Goal: Information Seeking & Learning: Learn about a topic

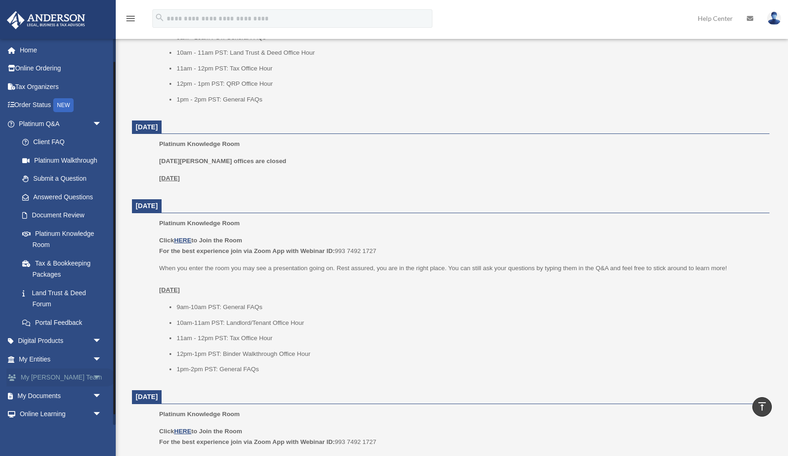
scroll to position [37, 0]
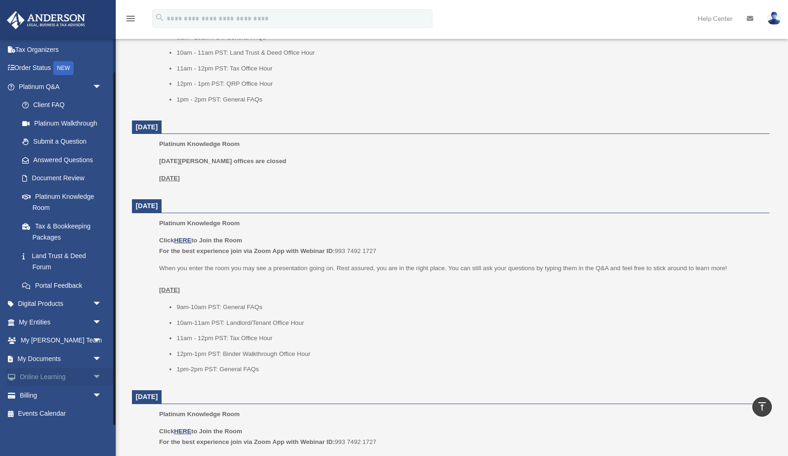
click at [70, 375] on link "Online Learning arrow_drop_down" at bounding box center [60, 377] width 109 height 19
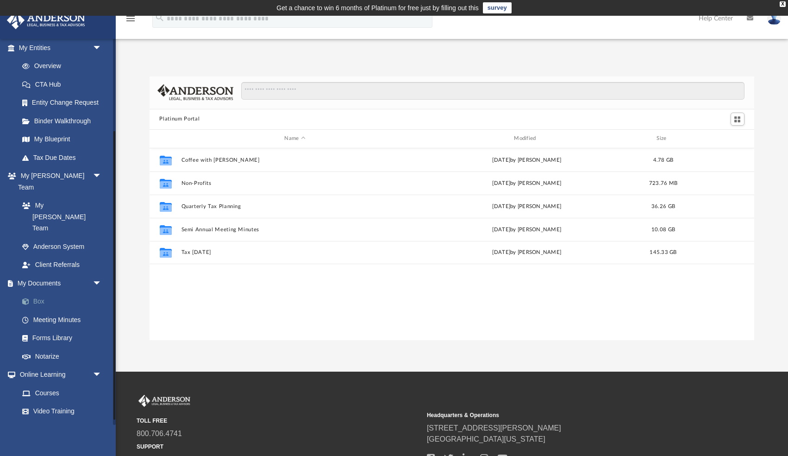
scroll to position [131, 0]
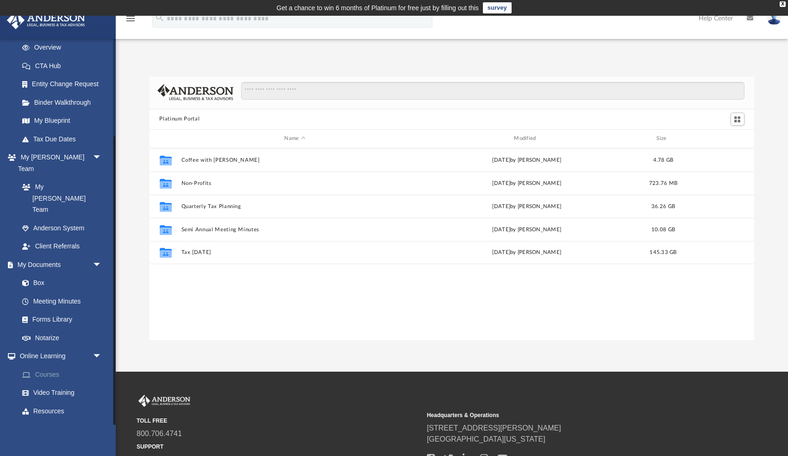
click at [49, 365] on link "Courses" at bounding box center [64, 374] width 103 height 19
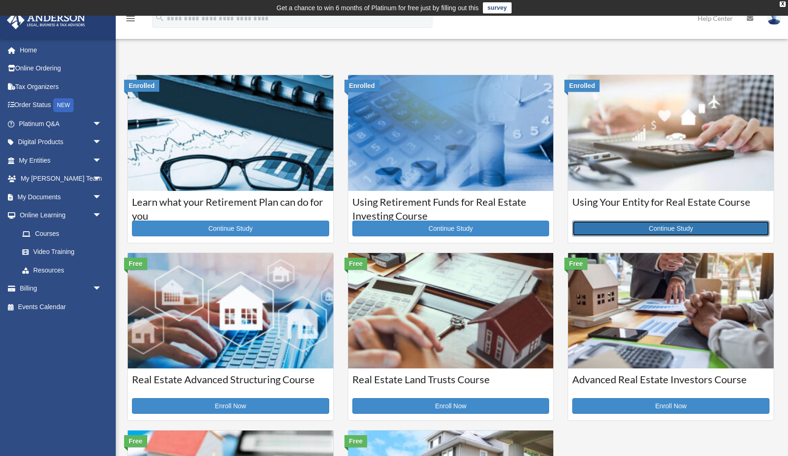
click at [653, 229] on link "Continue Study" at bounding box center [670, 228] width 197 height 16
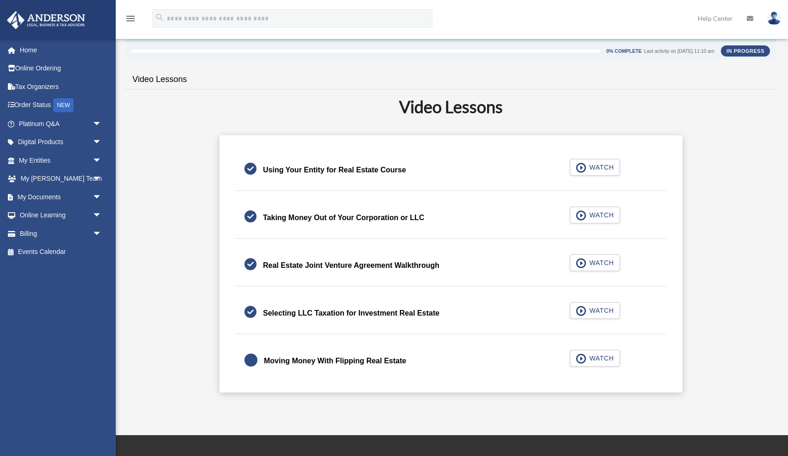
scroll to position [160, 0]
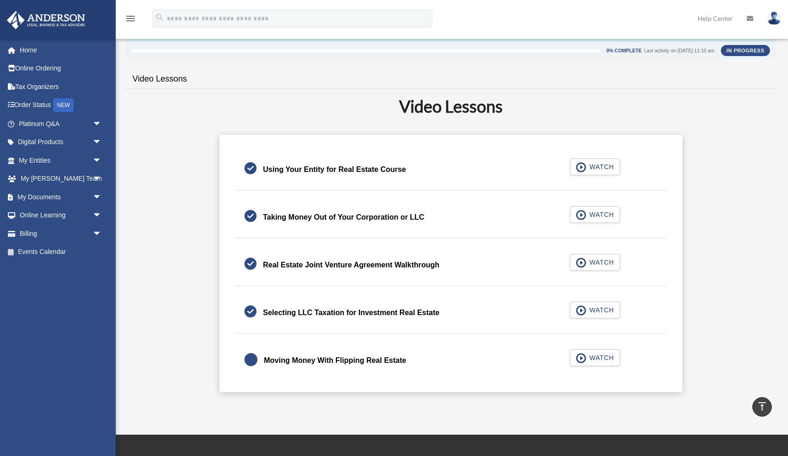
click at [381, 171] on div "Using Your Entity for Real Estate Course" at bounding box center [334, 169] width 143 height 13
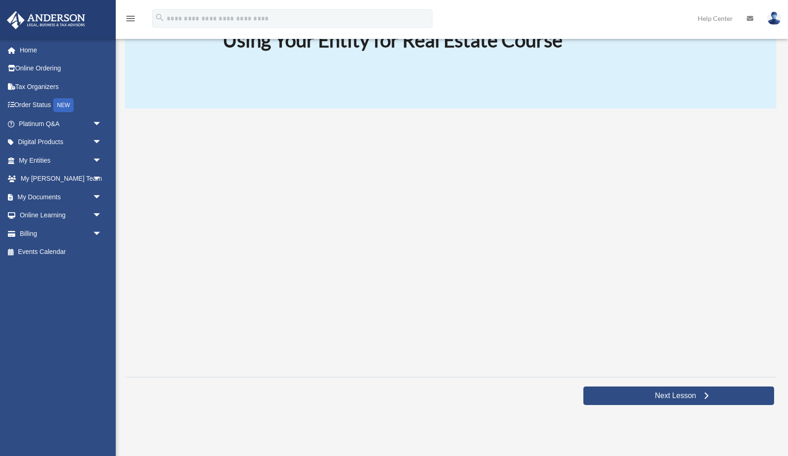
scroll to position [101, 0]
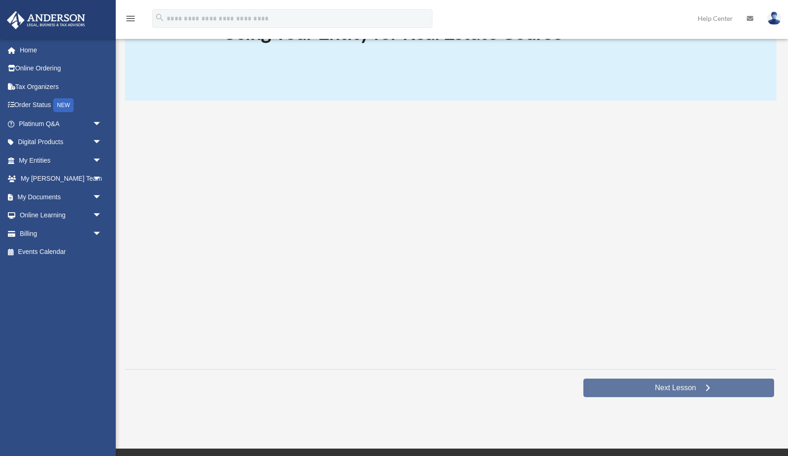
click at [654, 386] on span "Next Lesson" at bounding box center [675, 387] width 56 height 9
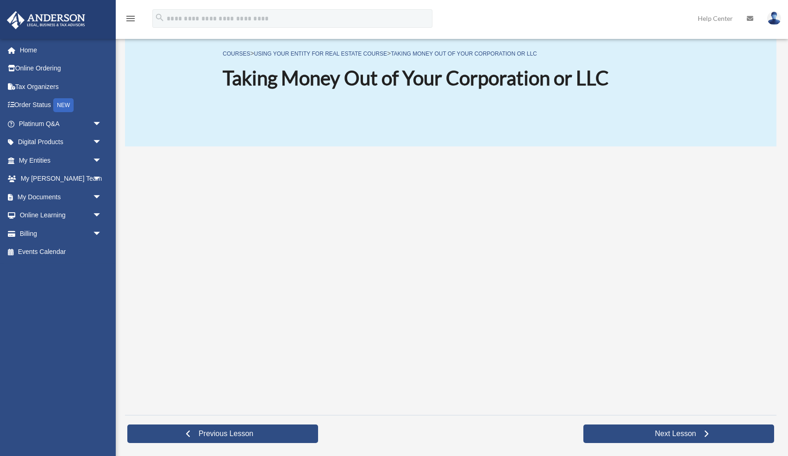
scroll to position [69, 0]
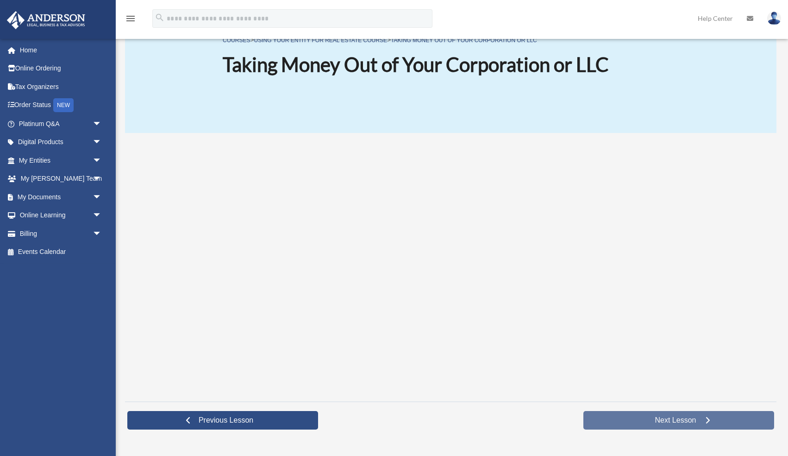
click at [675, 416] on span "Next Lesson" at bounding box center [675, 419] width 56 height 9
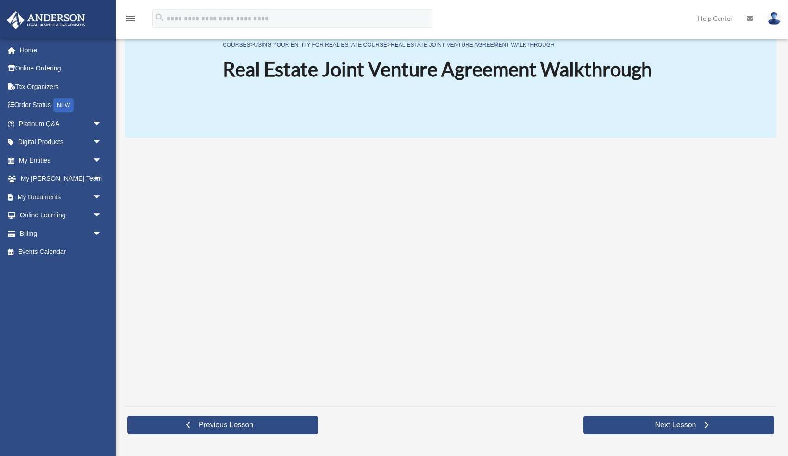
scroll to position [65, 0]
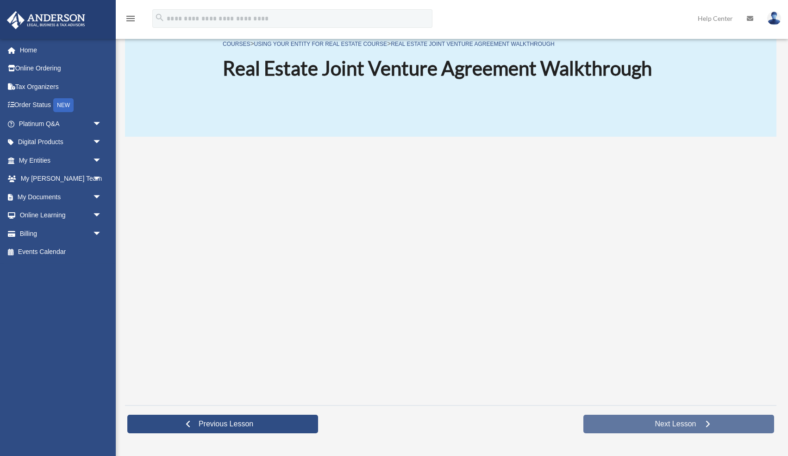
click at [660, 419] on link "Next Lesson" at bounding box center [679, 424] width 191 height 19
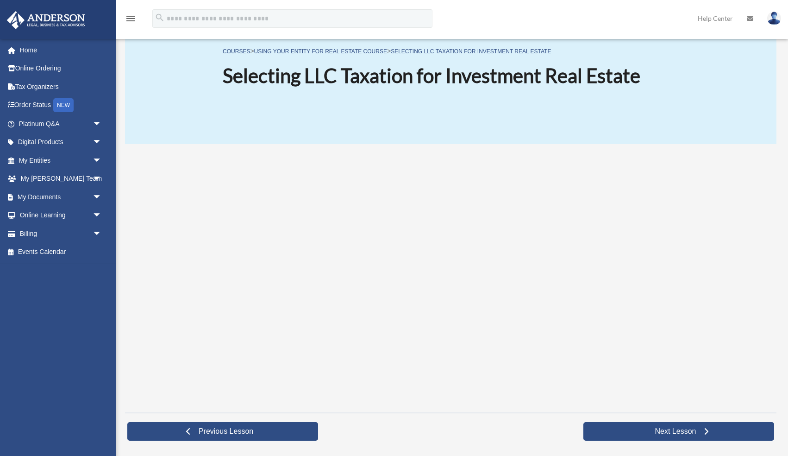
scroll to position [66, 0]
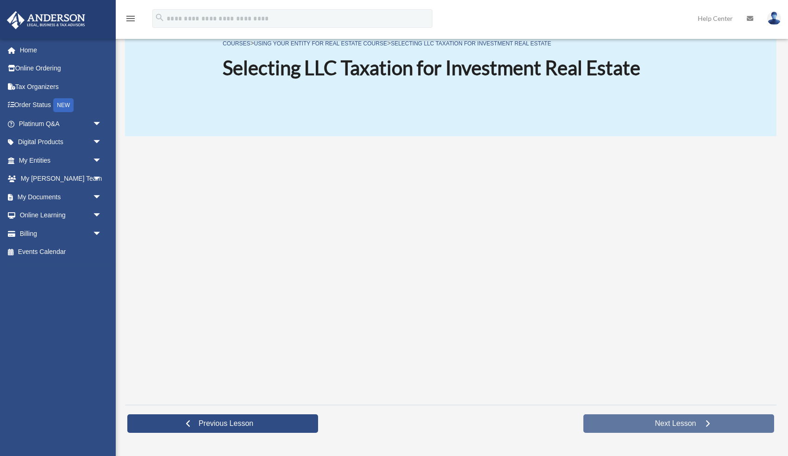
click at [657, 418] on link "Next Lesson" at bounding box center [679, 423] width 191 height 19
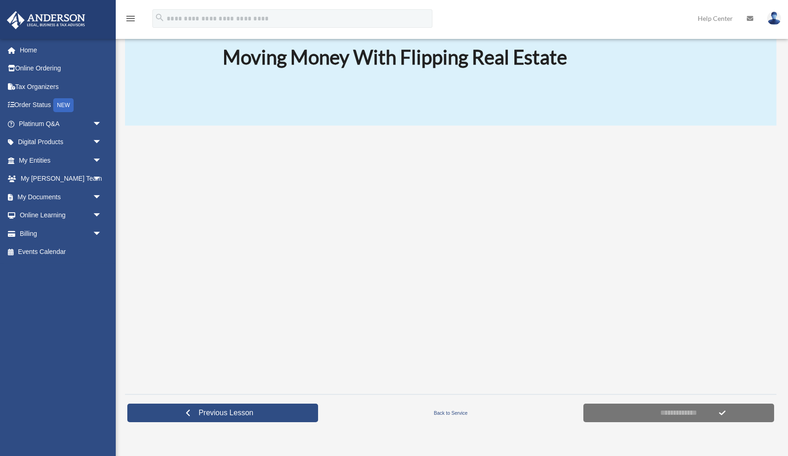
scroll to position [78, 0]
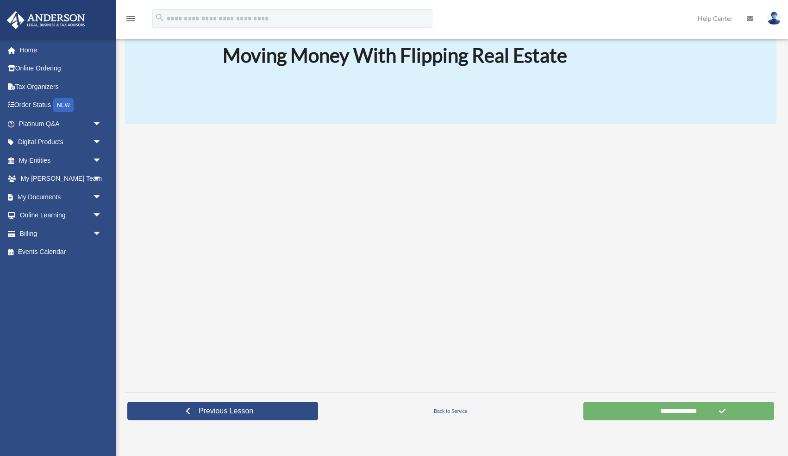
click at [660, 407] on input "**********" at bounding box center [679, 411] width 191 height 19
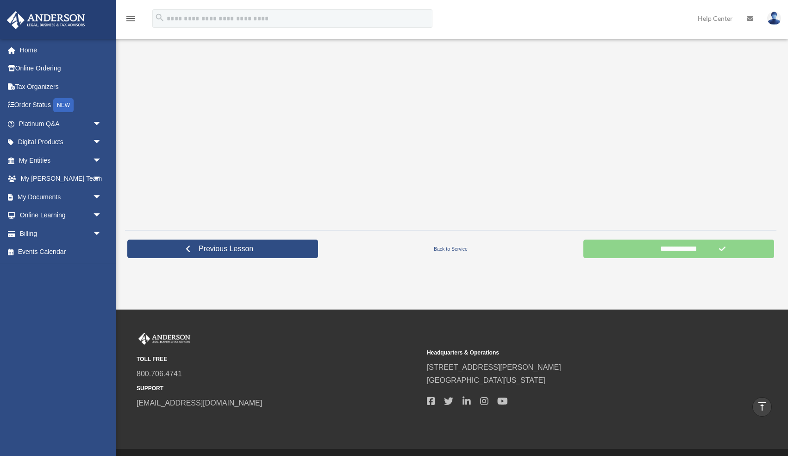
scroll to position [207, 0]
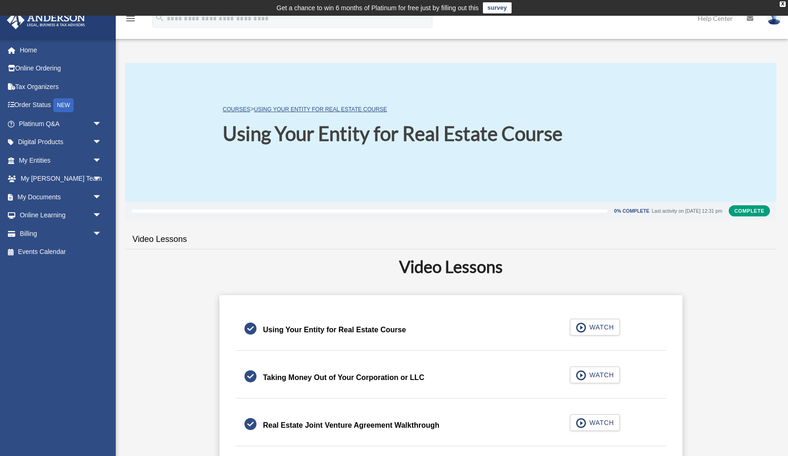
click at [520, 211] on div at bounding box center [370, 210] width 476 height 3
click at [747, 209] on div "Complete" at bounding box center [749, 210] width 41 height 11
click at [750, 210] on div "Complete" at bounding box center [749, 210] width 41 height 11
click at [750, 212] on div "Complete" at bounding box center [749, 210] width 41 height 11
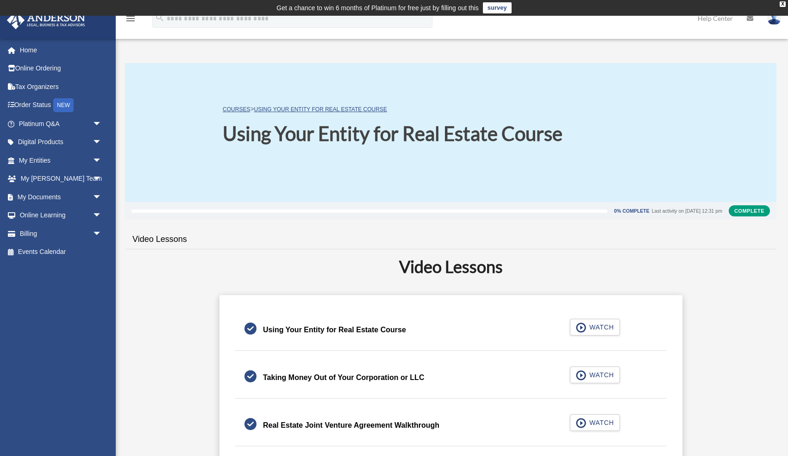
click at [580, 213] on div "0% Complete Last activity on August 30, 2025 12:31 pm" at bounding box center [430, 210] width 597 height 11
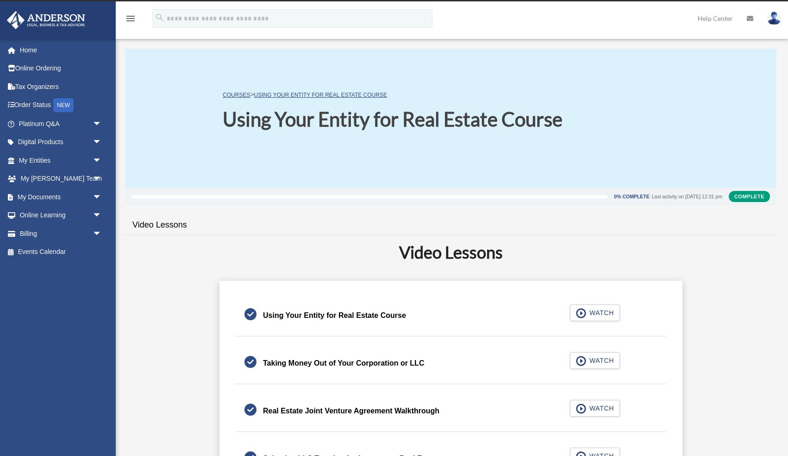
scroll to position [15, 0]
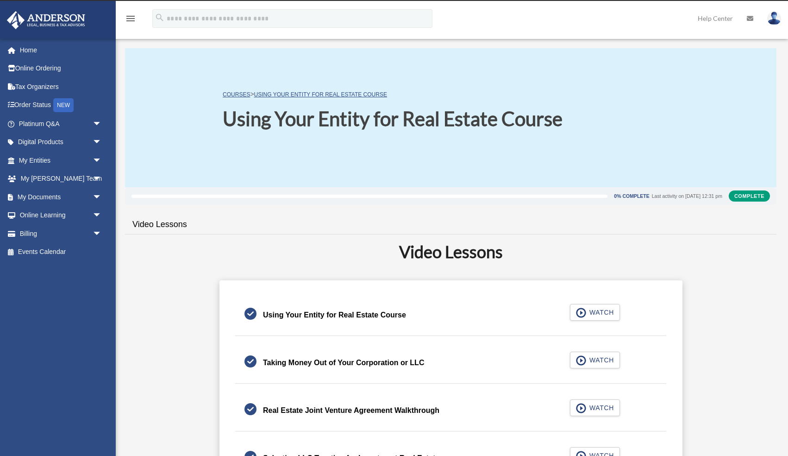
click at [239, 197] on div "0% Complete Last activity on August 30, 2025 12:31 pm" at bounding box center [430, 195] width 597 height 11
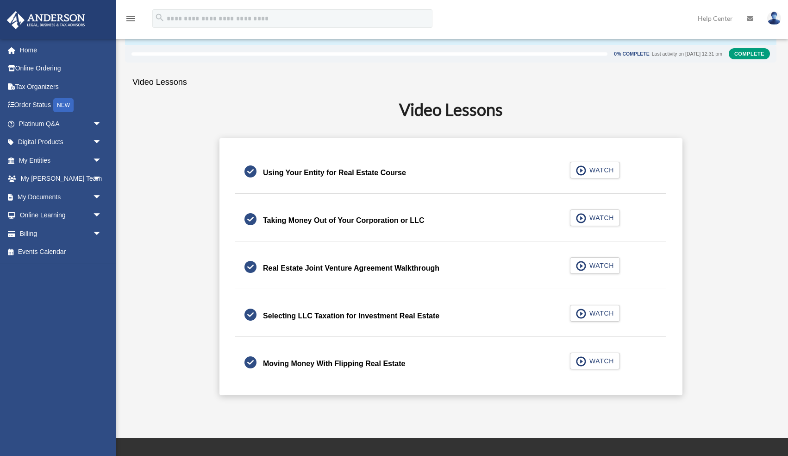
scroll to position [185, 0]
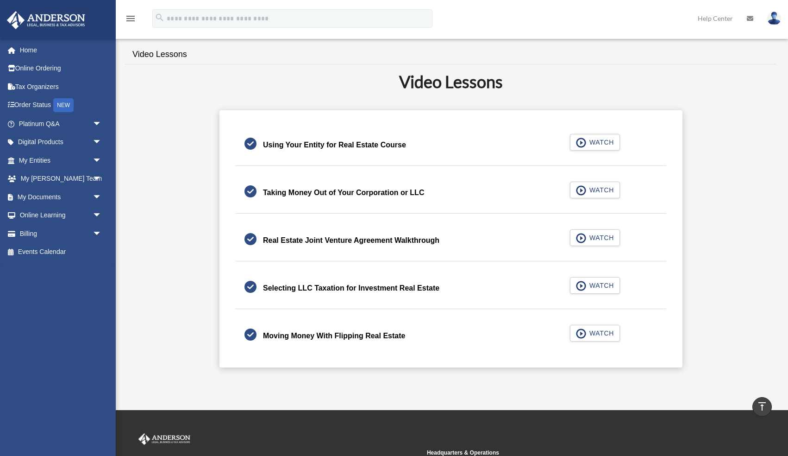
click at [491, 340] on link "Moving Money With Flipping Real Estate WATCH" at bounding box center [451, 336] width 413 height 22
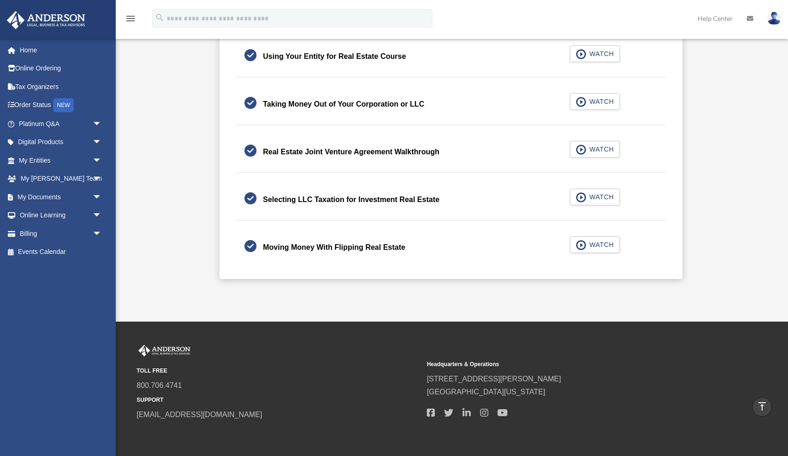
scroll to position [278, 0]
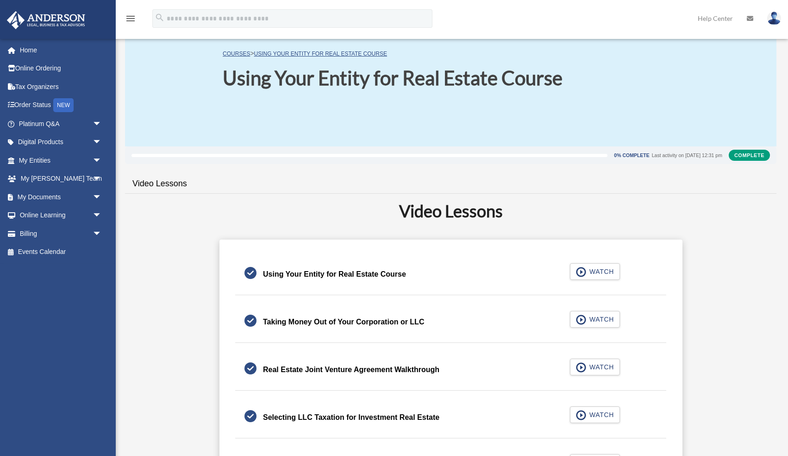
scroll to position [49, 0]
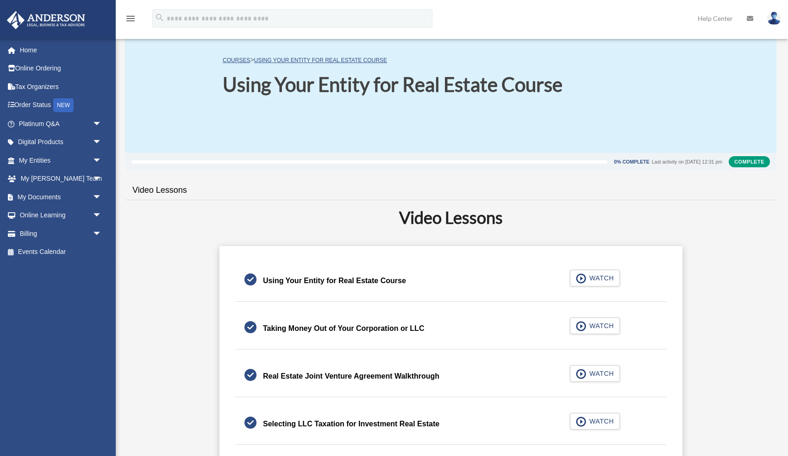
click at [741, 159] on div "Complete" at bounding box center [749, 161] width 41 height 11
click at [682, 163] on div "Last activity on [DATE] 12:31 pm" at bounding box center [687, 161] width 70 height 5
click at [581, 163] on div at bounding box center [370, 161] width 476 height 3
click at [233, 59] on link "COURSES" at bounding box center [236, 60] width 27 height 6
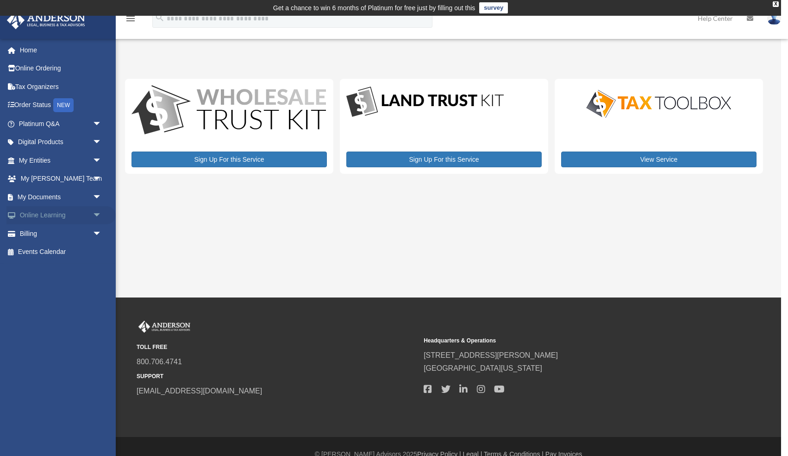
click at [95, 215] on span "arrow_drop_down" at bounding box center [102, 215] width 19 height 19
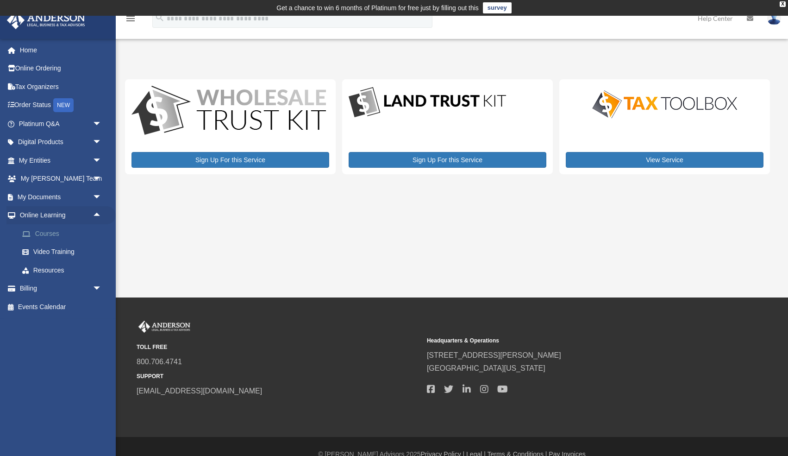
click at [56, 232] on link "Courses" at bounding box center [64, 233] width 103 height 19
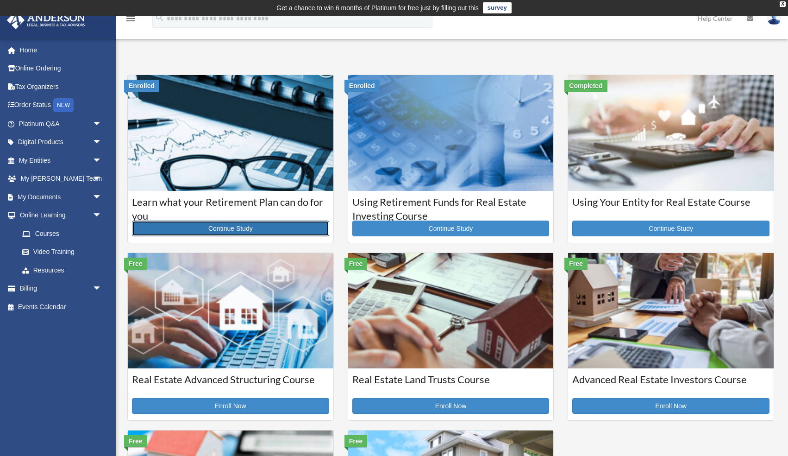
click at [276, 233] on link "Continue Study" at bounding box center [230, 228] width 197 height 16
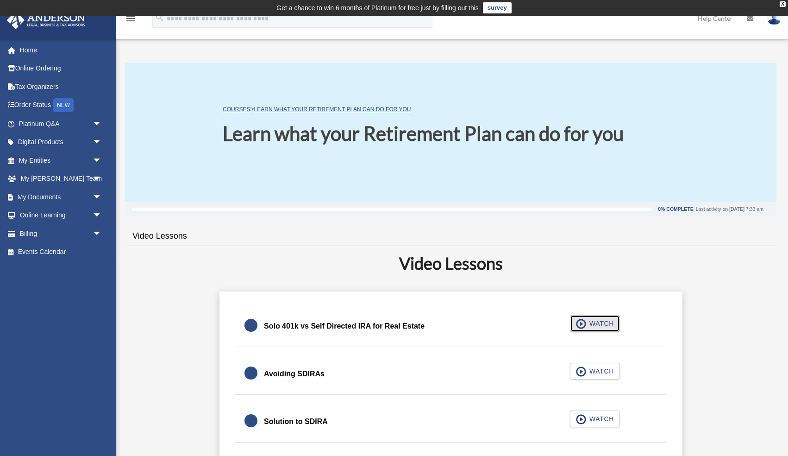
click at [582, 322] on span "button" at bounding box center [581, 324] width 11 height 10
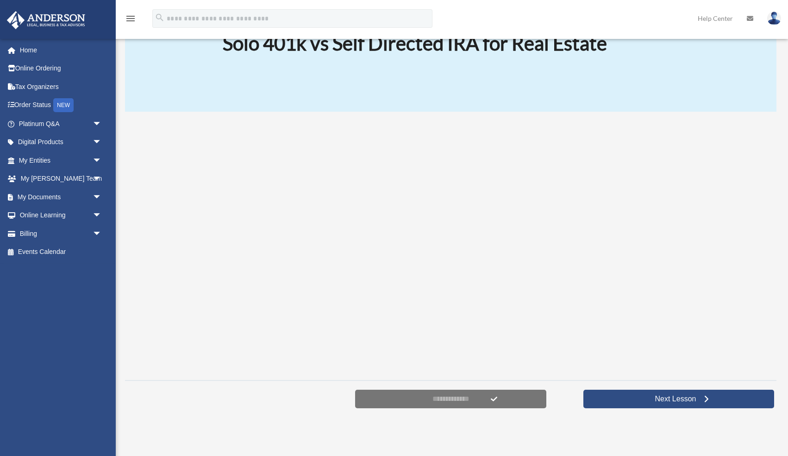
scroll to position [94, 0]
